Goal: Task Accomplishment & Management: Manage account settings

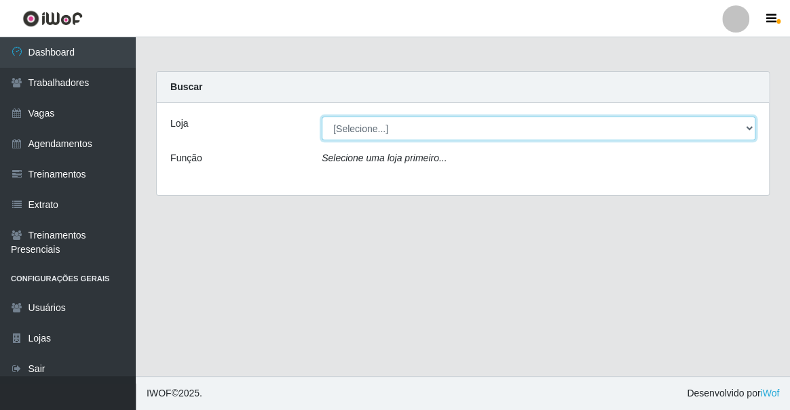
click at [356, 126] on select "[Selecione...] Famiglia Muccini - Ristorante João Pessoa" at bounding box center [539, 129] width 434 height 24
select select "267"
click at [322, 117] on select "[Selecione...] Famiglia Muccini - Ristorante João Pessoa" at bounding box center [539, 129] width 434 height 24
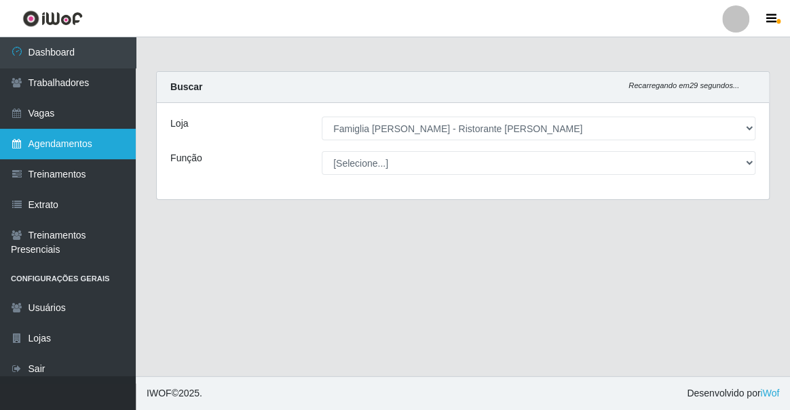
click at [108, 149] on link "Agendamentos" at bounding box center [68, 144] width 136 height 31
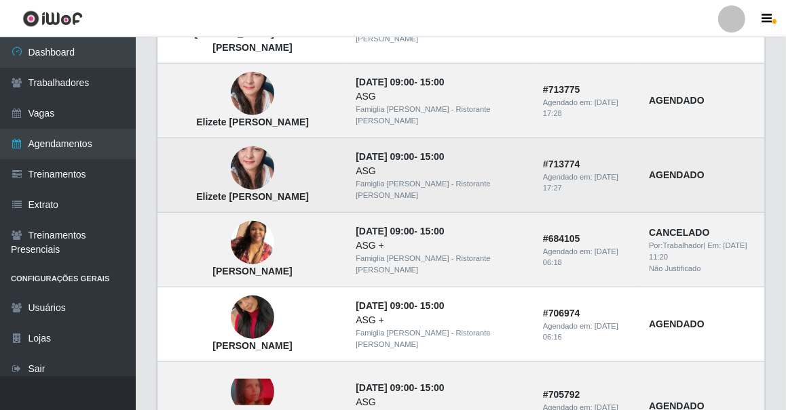
scroll to position [1018, 0]
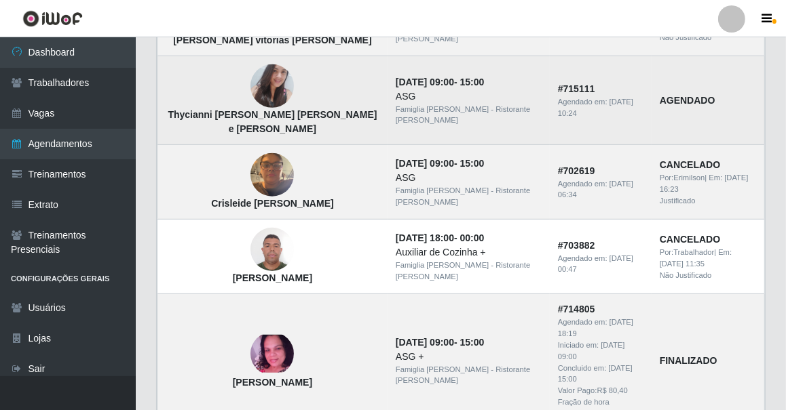
scroll to position [609, 0]
